Goal: Task Accomplishment & Management: Use online tool/utility

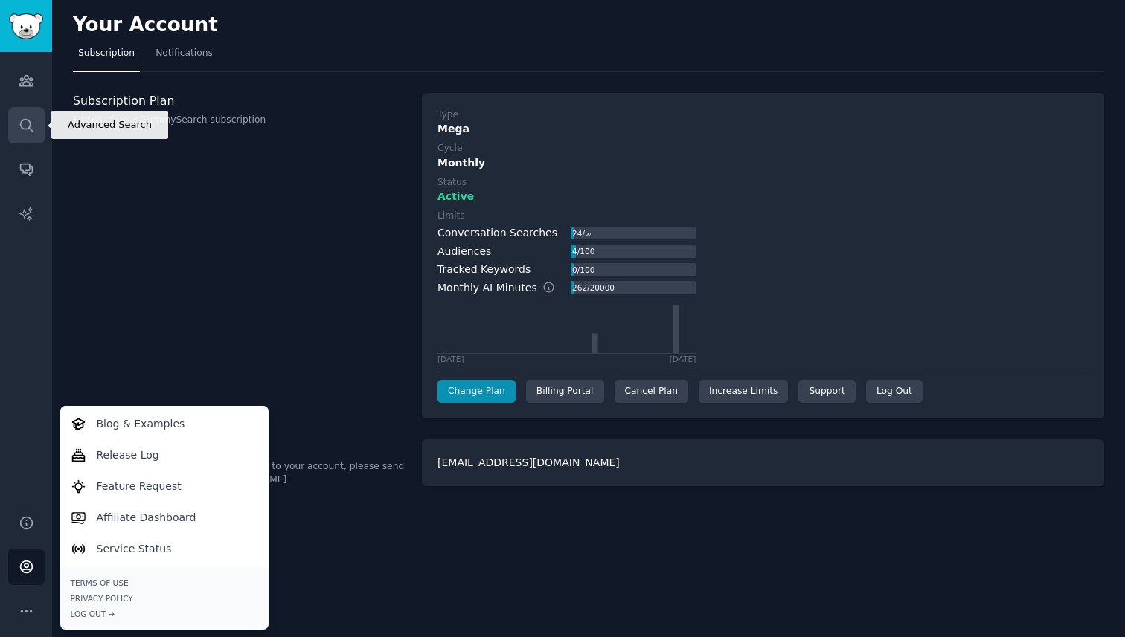
click at [36, 126] on link "Search" at bounding box center [26, 125] width 36 height 36
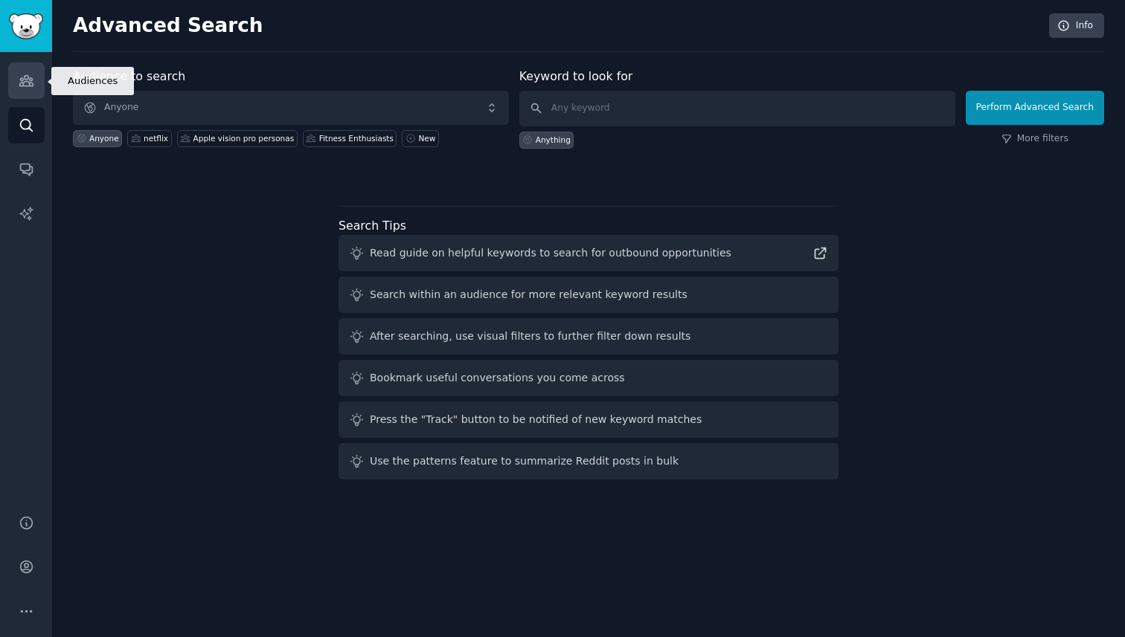
click at [31, 89] on link "Audiences" at bounding box center [26, 80] width 36 height 36
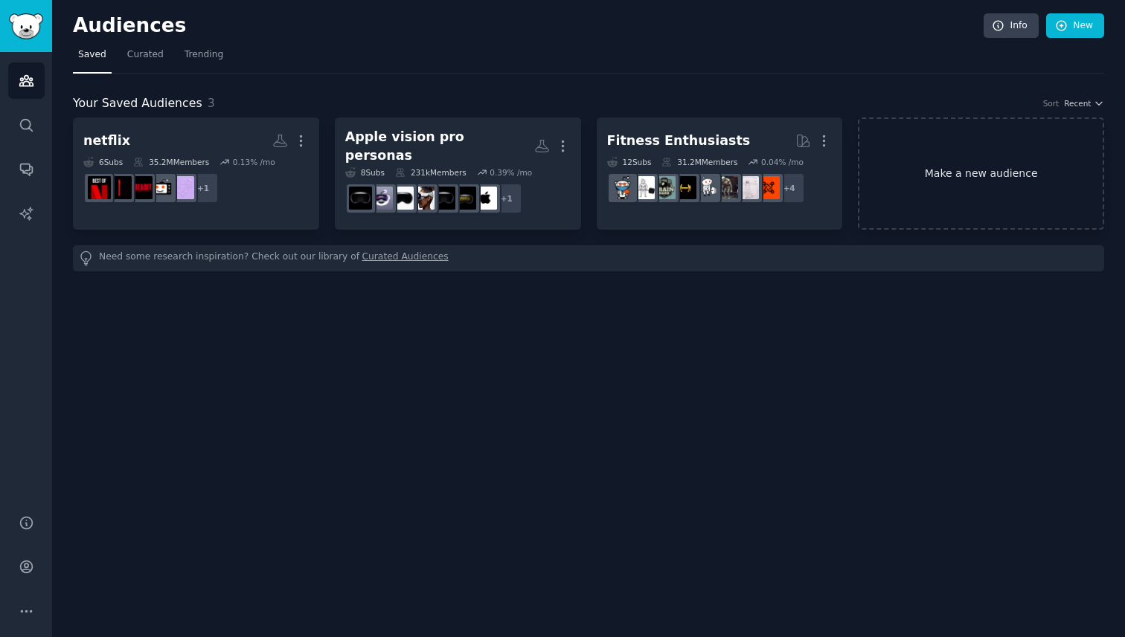
click at [990, 161] on link "Make a new audience" at bounding box center [981, 174] width 246 height 112
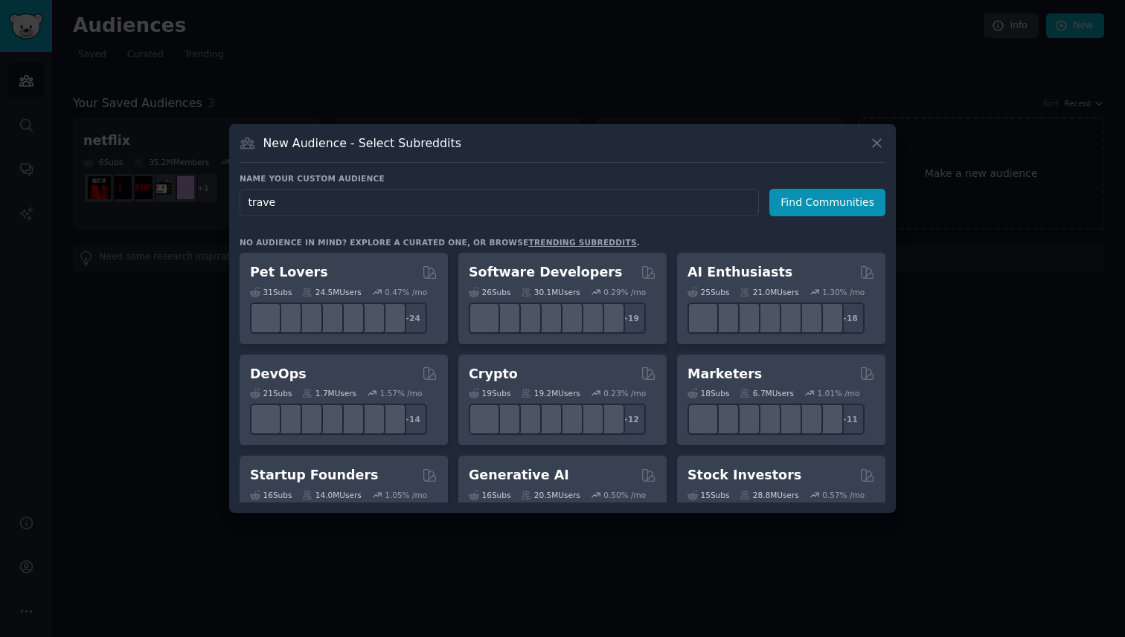
type input "travel"
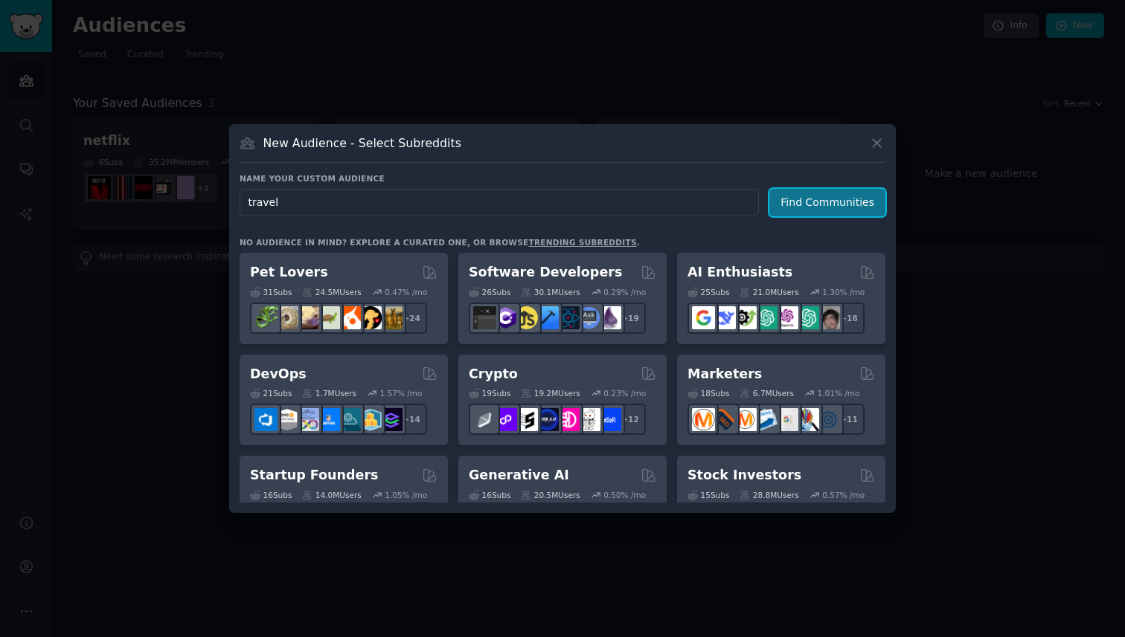
click at [836, 208] on button "Find Communities" at bounding box center [827, 203] width 116 height 28
